Goal: Information Seeking & Learning: Learn about a topic

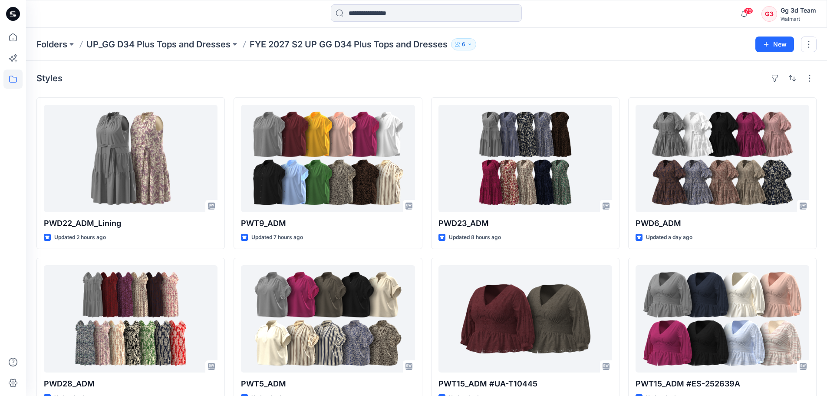
click at [444, 74] on div "Styles" at bounding box center [426, 78] width 780 height 14
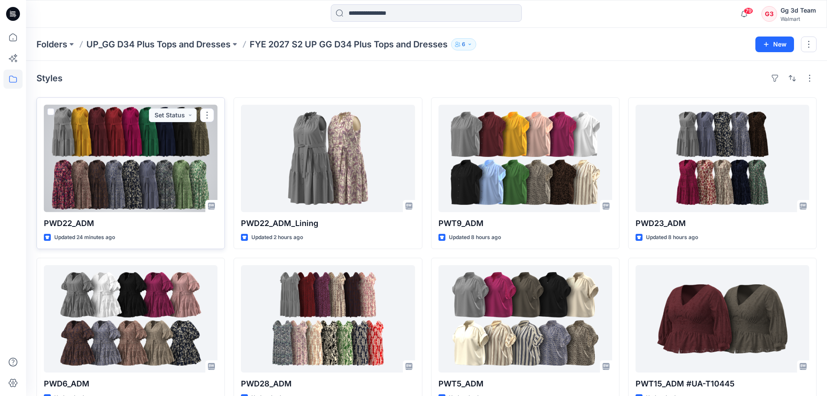
click at [121, 156] on div at bounding box center [131, 158] width 174 height 107
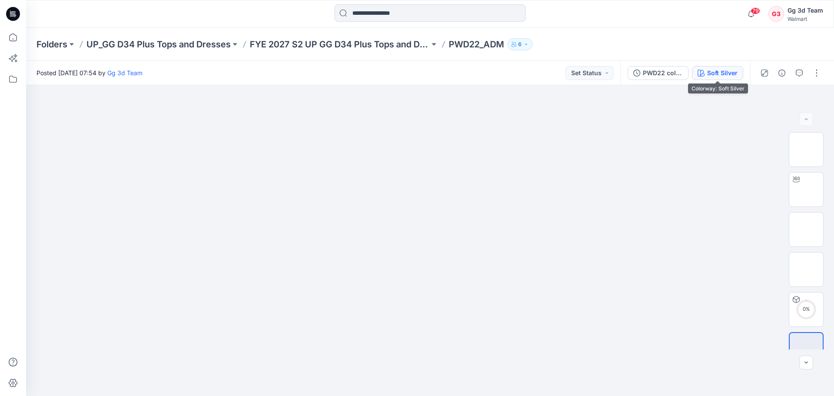
click at [724, 75] on div "Soft Silver" at bounding box center [722, 73] width 30 height 10
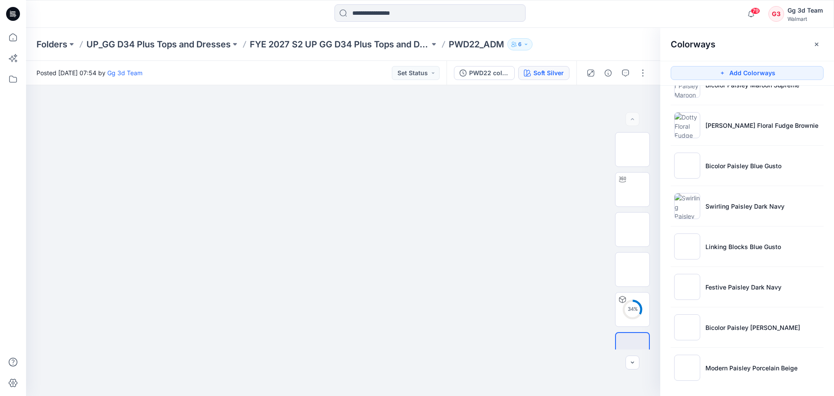
scroll to position [434, 0]
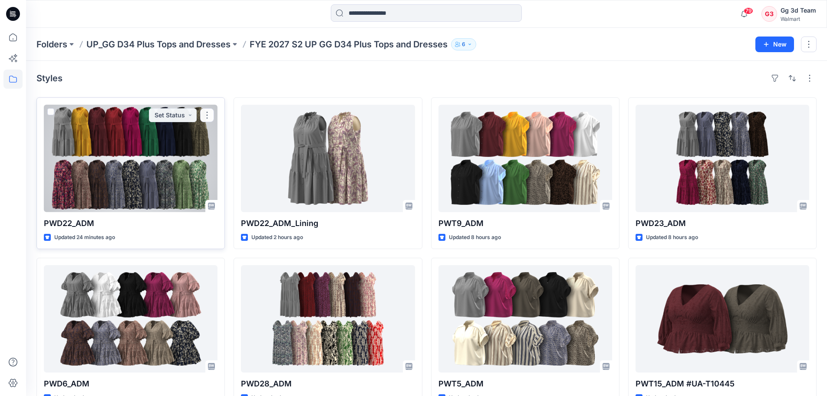
click at [130, 170] on div at bounding box center [131, 158] width 174 height 107
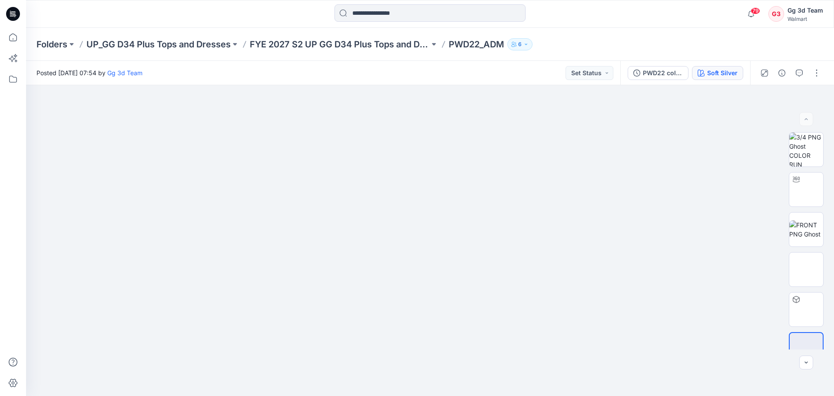
click at [724, 78] on button "Soft Silver" at bounding box center [717, 73] width 51 height 14
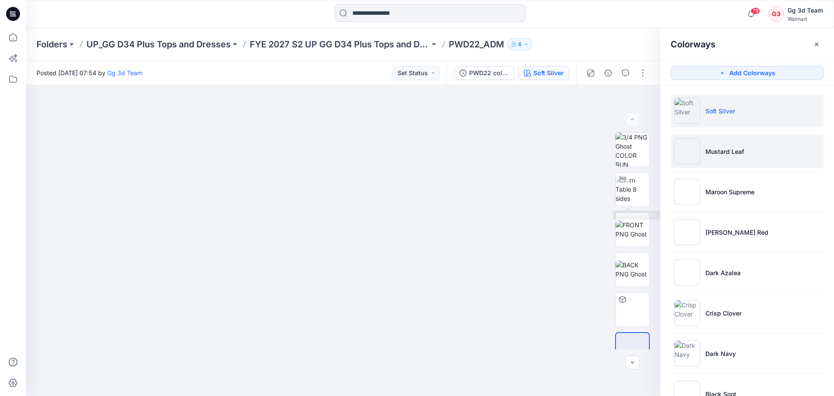
click at [750, 149] on li "Mustard Leaf" at bounding box center [747, 151] width 153 height 33
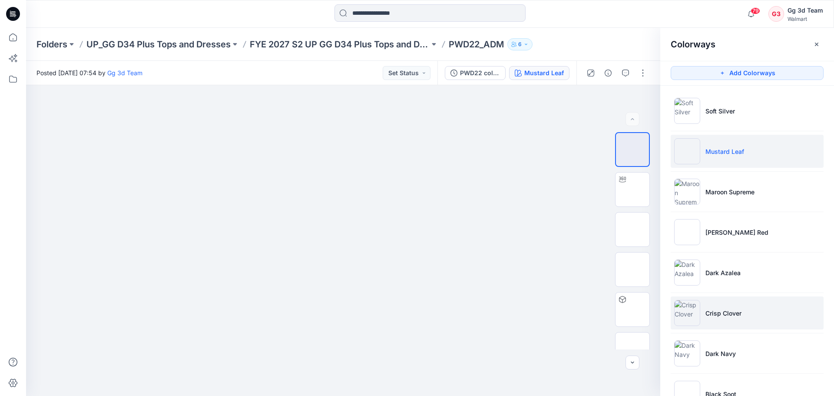
click at [734, 310] on p "Crisp Clover" at bounding box center [723, 312] width 36 height 9
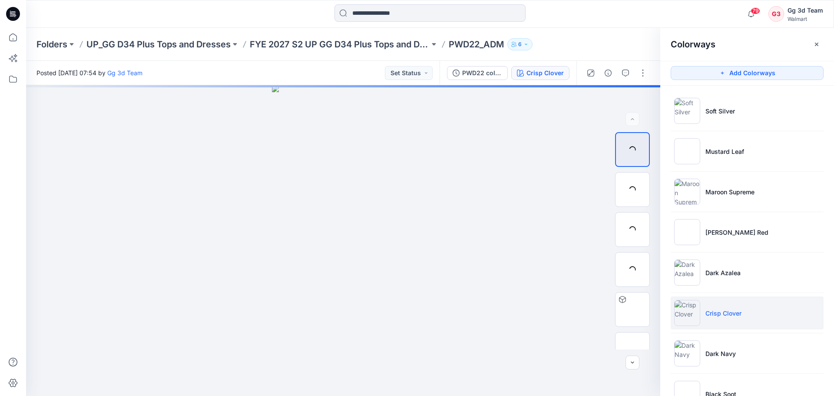
click at [731, 309] on p "Crisp Clover" at bounding box center [723, 312] width 36 height 9
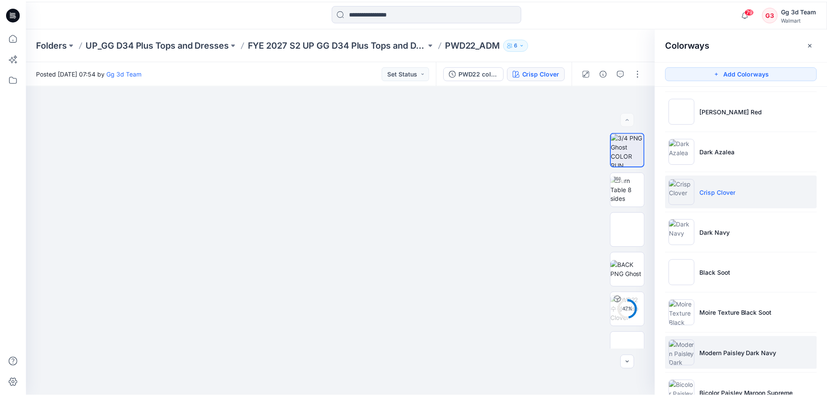
scroll to position [347, 0]
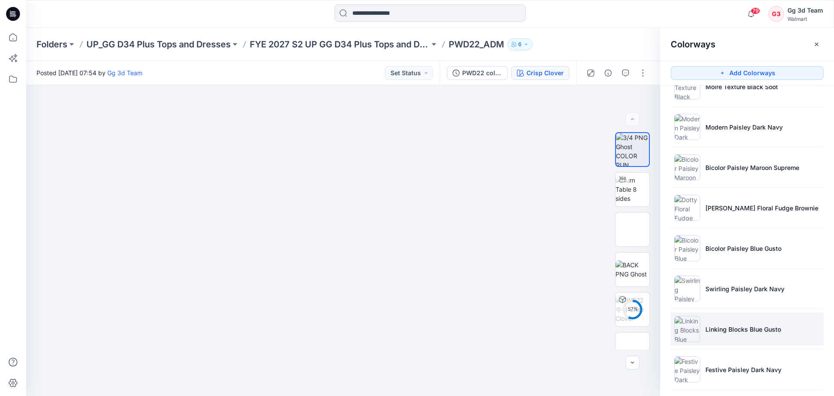
click at [722, 333] on p "Linking Blocks Blue Gusto" at bounding box center [743, 328] width 76 height 9
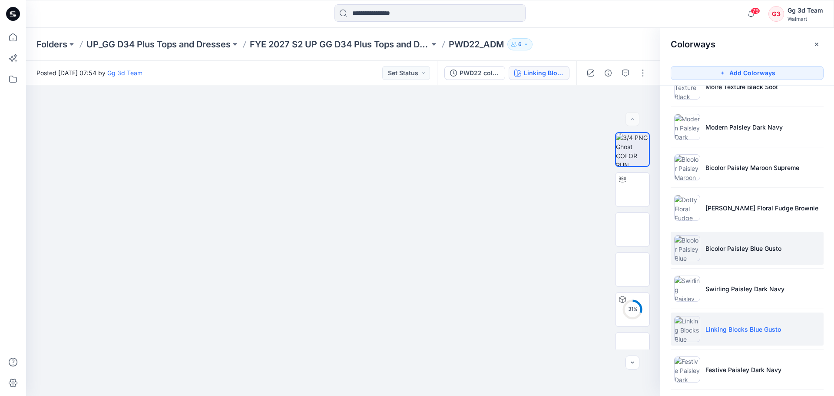
click at [730, 241] on li "Bicolor Paisley Blue Gusto" at bounding box center [747, 247] width 153 height 33
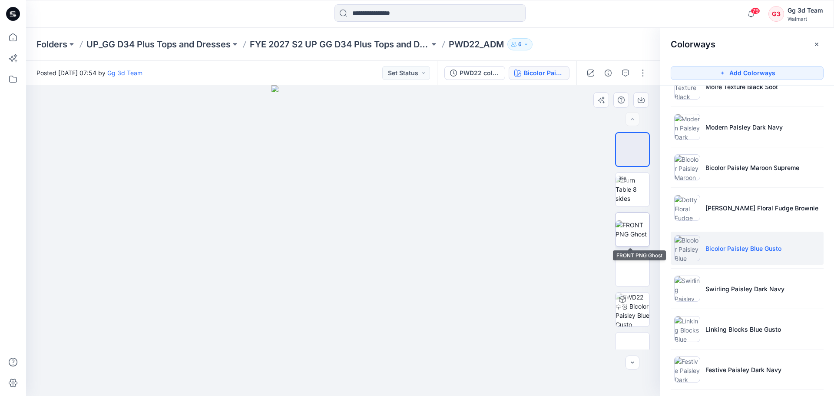
click at [627, 223] on img at bounding box center [632, 229] width 34 height 18
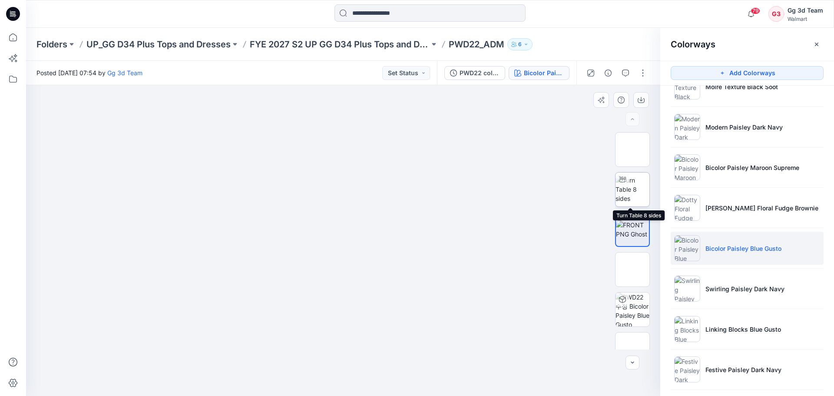
click at [635, 190] on img at bounding box center [632, 188] width 34 height 27
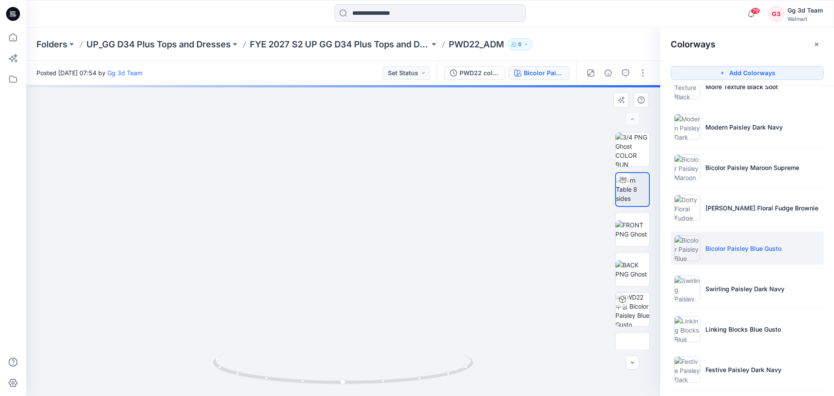
drag, startPoint x: 351, startPoint y: 192, endPoint x: 350, endPoint y: 296, distance: 103.4
click at [629, 307] on img at bounding box center [632, 309] width 34 height 34
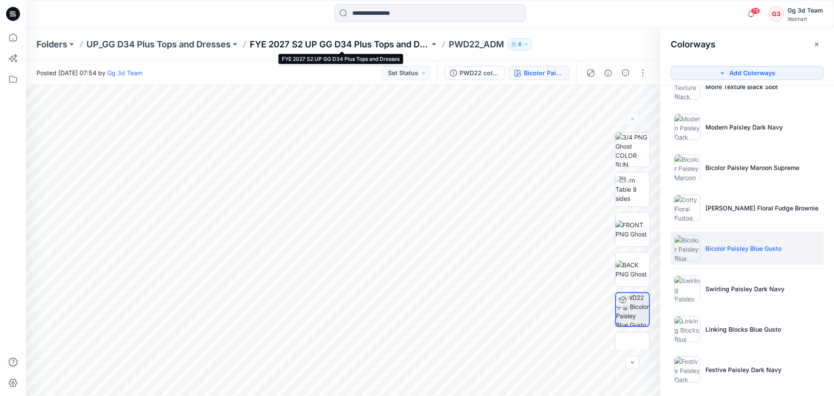
click at [273, 42] on p "FYE 2027 S2 UP GG D34 Plus Tops and Dresses" at bounding box center [340, 44] width 180 height 12
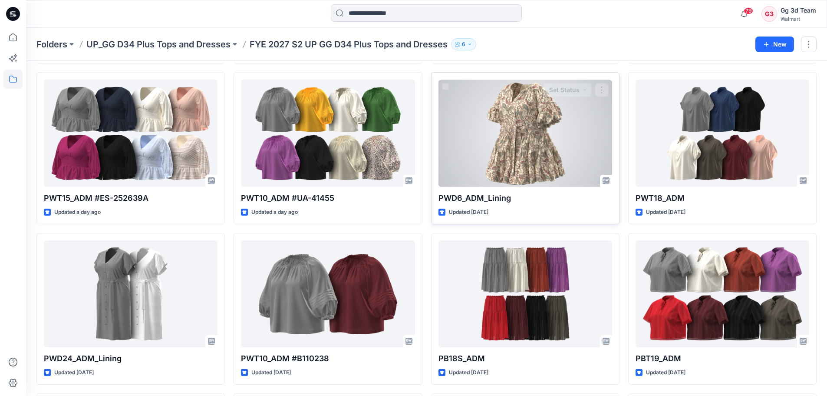
scroll to position [346, 0]
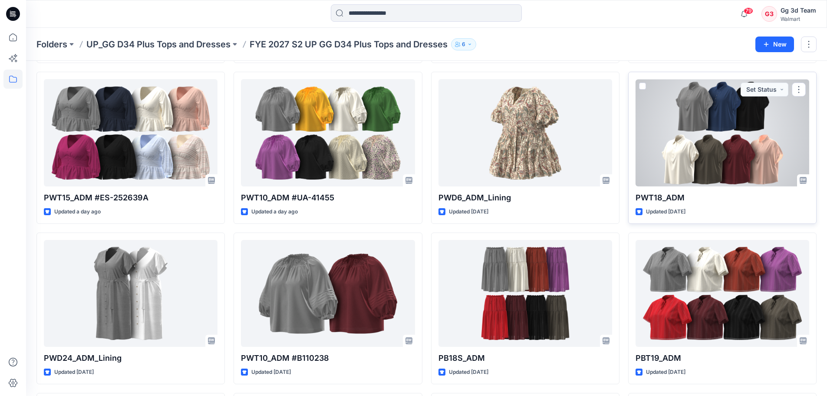
click at [749, 155] on div at bounding box center [723, 132] width 174 height 107
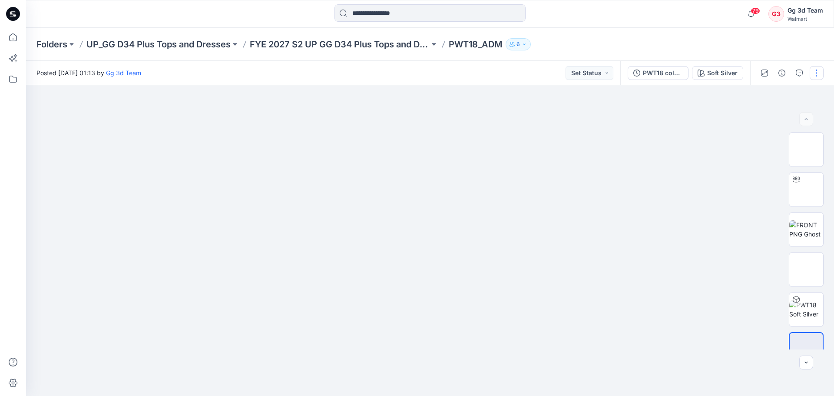
click at [814, 71] on button "button" at bounding box center [817, 73] width 14 height 14
click at [746, 120] on icon "button" at bounding box center [748, 117] width 7 height 7
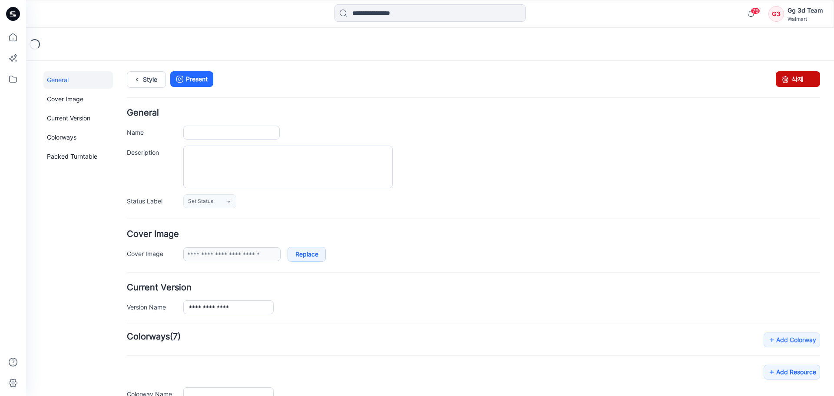
type input "*********"
type input "**********"
click at [804, 79] on link "삭제" at bounding box center [798, 79] width 44 height 16
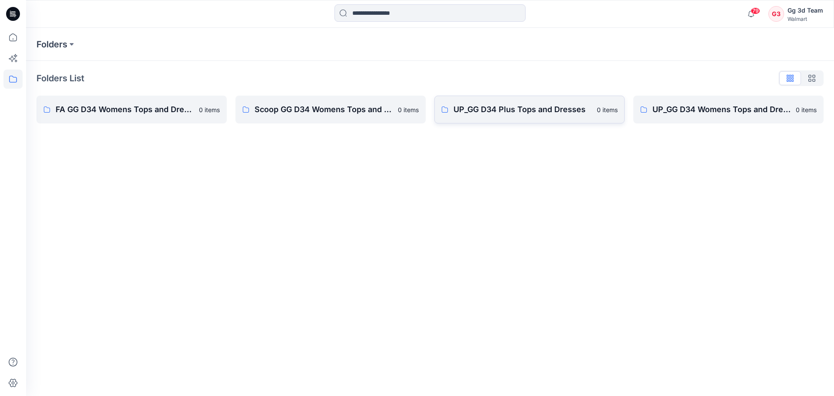
click at [519, 121] on link "UP_GG D34 Plus Tops and Dresses 0 items" at bounding box center [529, 110] width 190 height 28
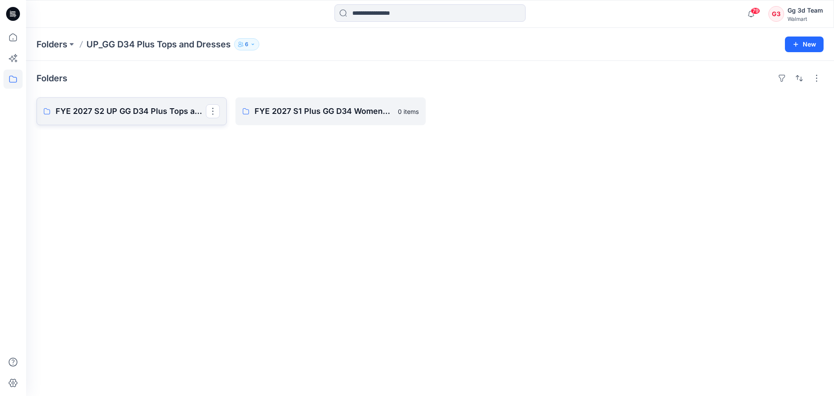
click at [162, 116] on p "FYE 2027 S2 UP GG D34 Plus Tops and Dresses" at bounding box center [131, 111] width 150 height 12
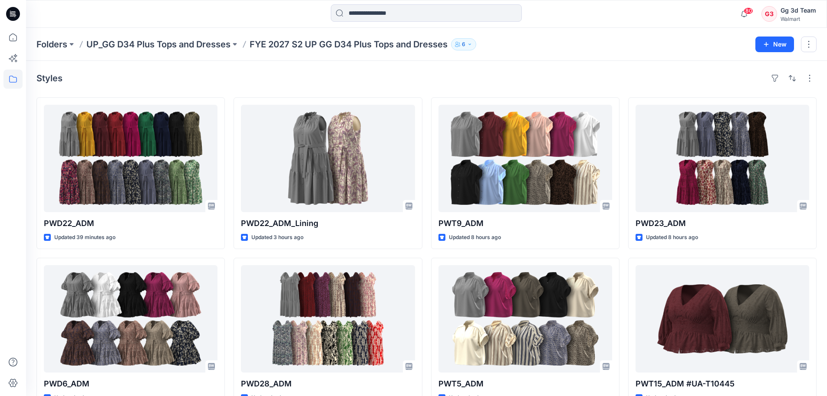
click at [256, 71] on div "Styles PWD22_ADM Updated 39 minutes ago PWD6_ADM Updated a day ago PWT15_ADM #E…" at bounding box center [426, 336] width 801 height 551
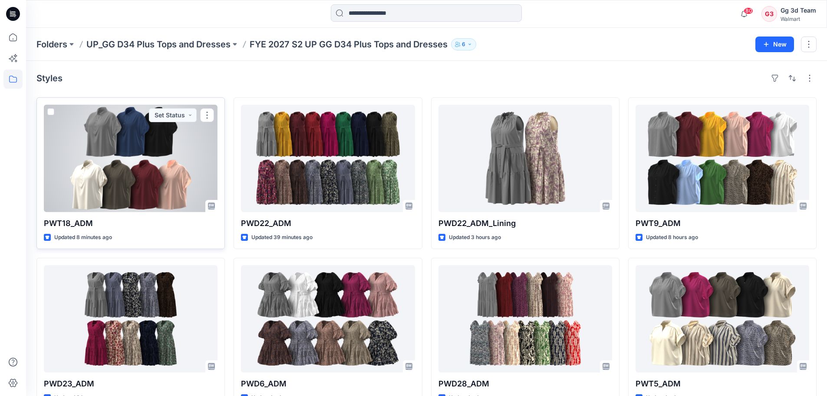
click at [156, 154] on div at bounding box center [131, 158] width 174 height 107
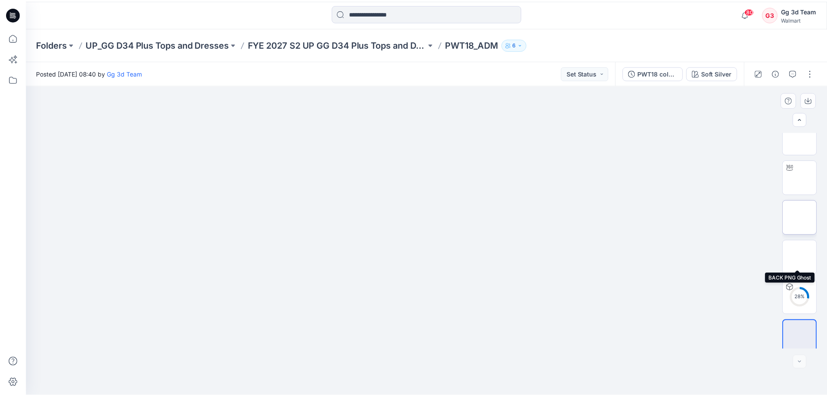
scroll to position [17, 0]
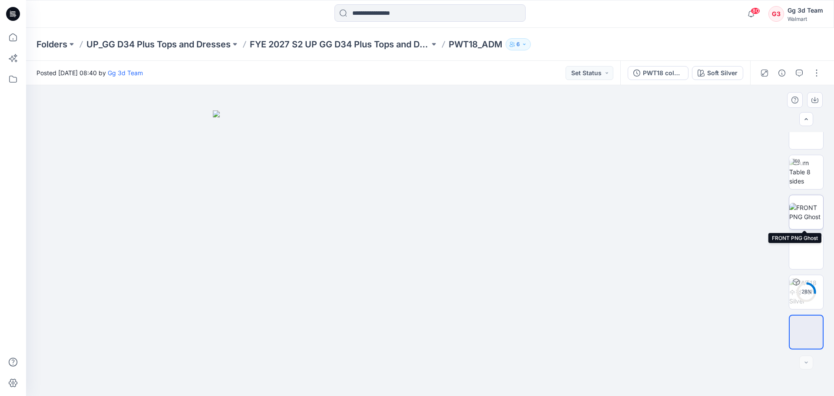
click at [797, 203] on img at bounding box center [806, 212] width 34 height 18
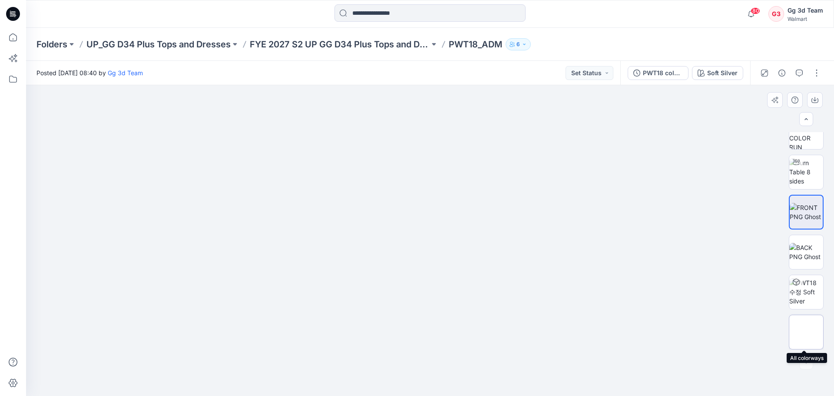
click at [806, 332] on img at bounding box center [806, 332] width 0 height 0
click at [427, 324] on img at bounding box center [430, 253] width 434 height 286
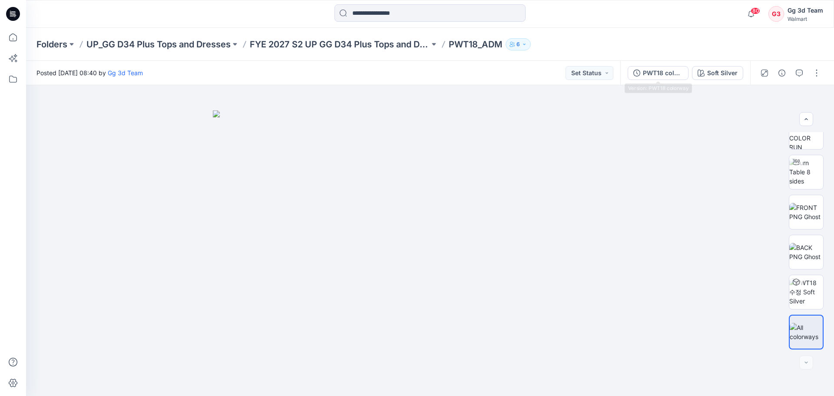
click at [710, 69] on div "Soft Silver" at bounding box center [722, 73] width 30 height 10
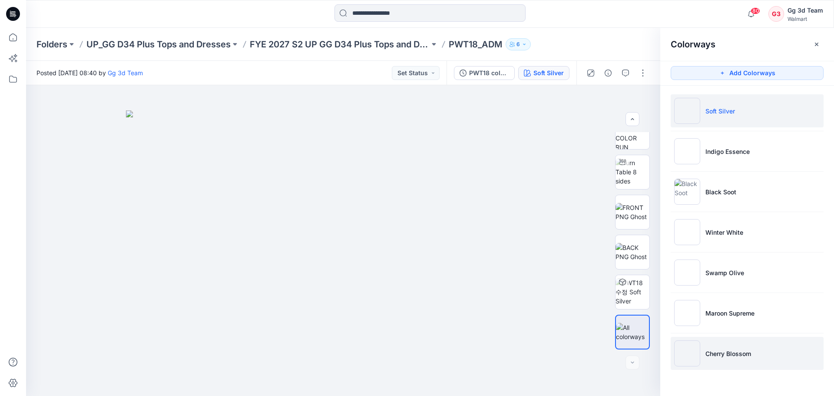
click at [729, 353] on p "Cherry Blossom" at bounding box center [728, 353] width 46 height 9
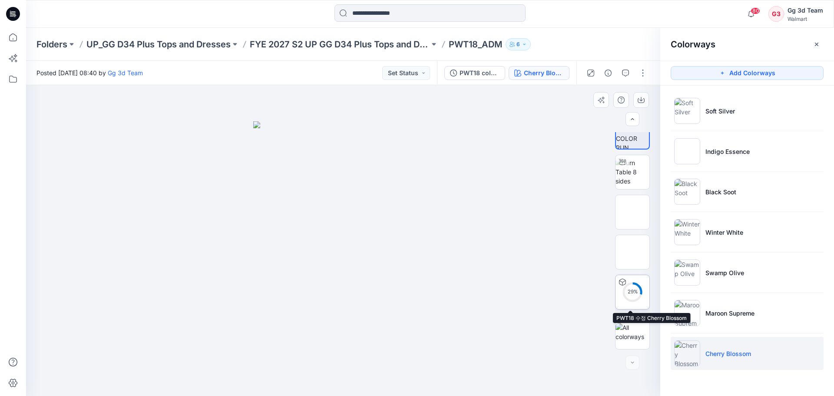
click at [631, 290] on div "29 %" at bounding box center [632, 291] width 21 height 7
click at [624, 230] on div at bounding box center [632, 240] width 35 height 217
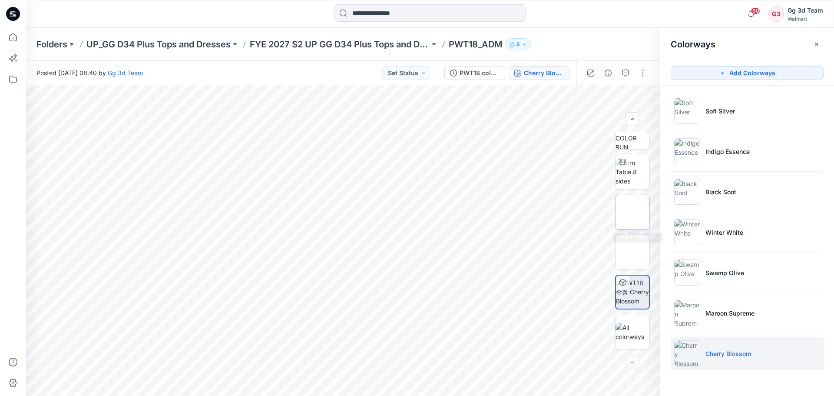
click at [632, 212] on img at bounding box center [632, 212] width 0 height 0
click at [640, 179] on img at bounding box center [632, 171] width 34 height 27
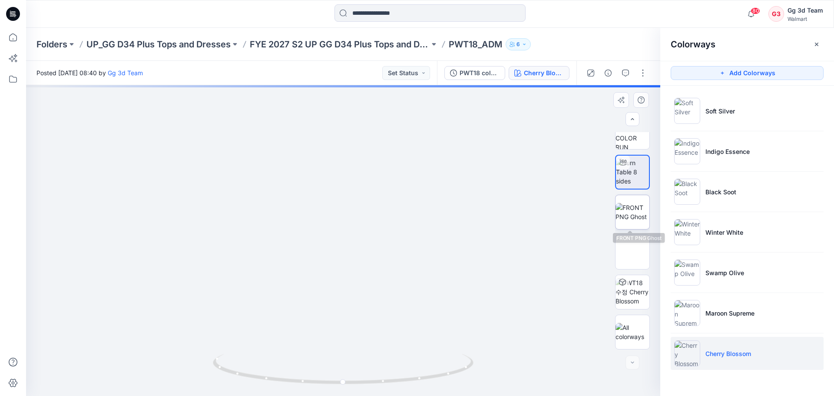
click at [615, 217] on img at bounding box center [632, 212] width 34 height 18
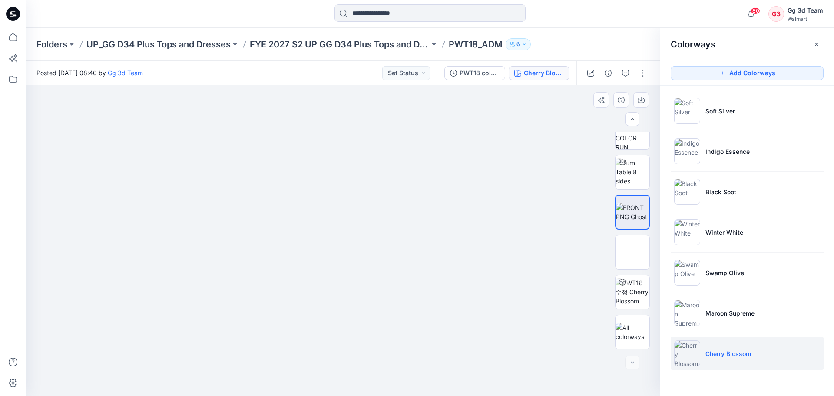
click at [352, 121] on img at bounding box center [343, 121] width 202 height 0
drag, startPoint x: 354, startPoint y: 254, endPoint x: 493, endPoint y: 227, distance: 142.3
click at [463, 231] on div at bounding box center [343, 240] width 634 height 311
click at [638, 145] on img at bounding box center [632, 132] width 34 height 34
click at [633, 182] on img at bounding box center [632, 171] width 34 height 27
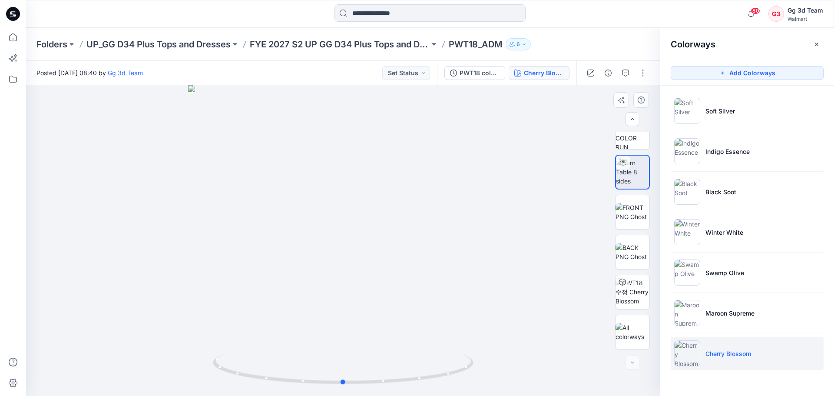
click at [338, 271] on div at bounding box center [343, 240] width 634 height 311
drag, startPoint x: 427, startPoint y: 134, endPoint x: 401, endPoint y: 193, distance: 64.2
click at [12, 35] on icon at bounding box center [12, 37] width 19 height 19
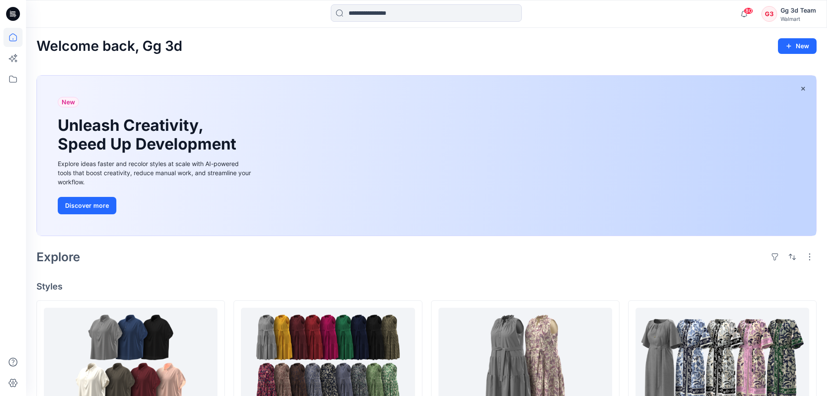
click at [242, 121] on div "New Unleash Creativity, Speed Up Development Explore ideas faster and recolor s…" at bounding box center [155, 156] width 209 height 160
